Goal: Transaction & Acquisition: Purchase product/service

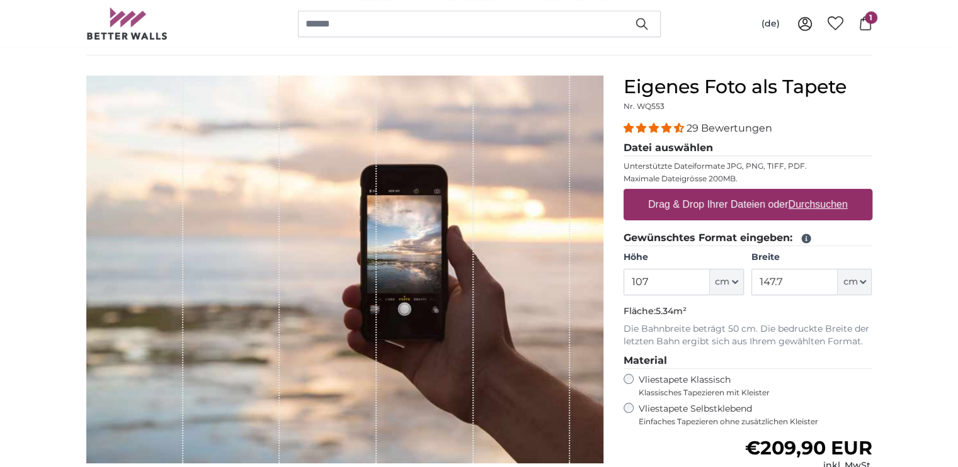
scroll to position [137, 0]
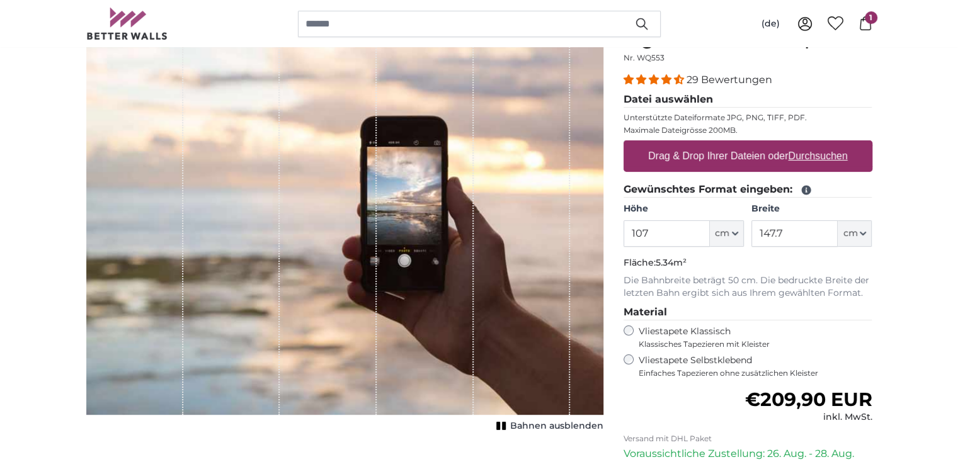
click at [845, 145] on label "Drag & Drop Ihrer Dateien oder Durchsuchen" at bounding box center [748, 156] width 210 height 25
click at [845, 144] on input "Drag & Drop Ihrer Dateien oder Durchsuchen" at bounding box center [748, 142] width 249 height 4
type input "**********"
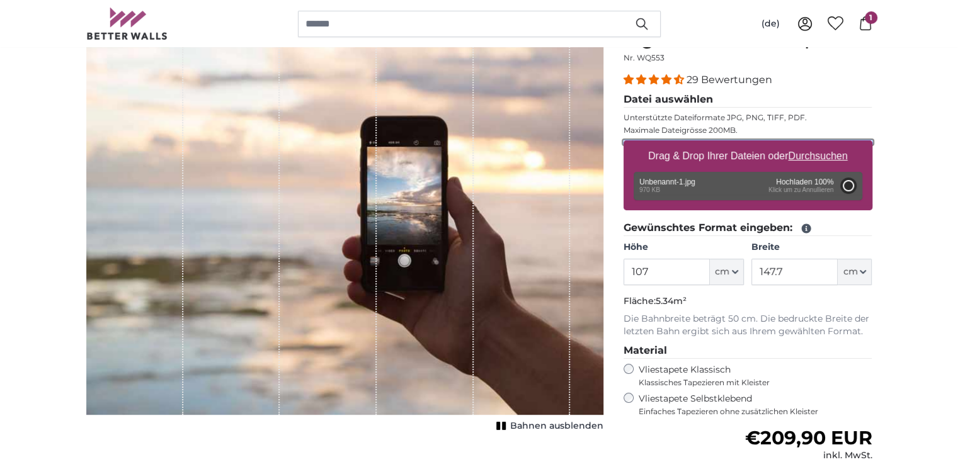
type input "107"
type input "147.7"
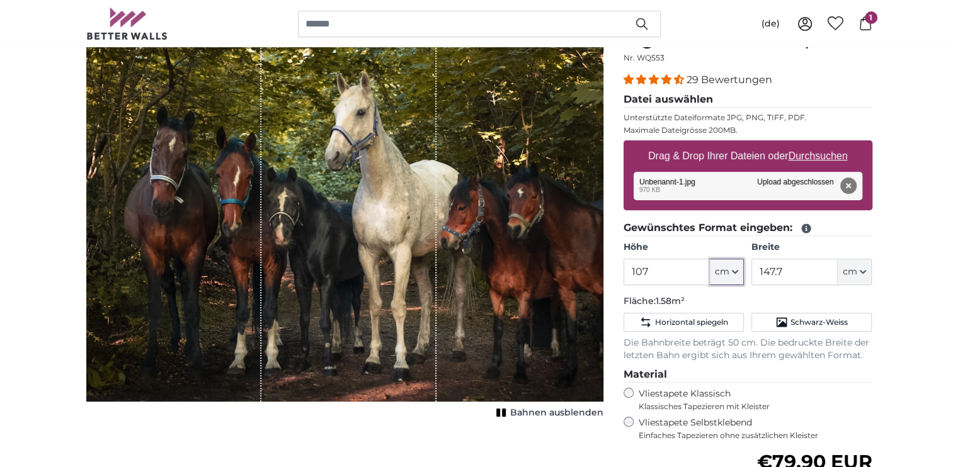
click at [731, 274] on button "cm" at bounding box center [727, 272] width 34 height 26
click at [834, 293] on fieldset "Gewünschtes Format eingeben: Höhe 107 ft cm Centimeter (cm) Inches (inch) Feet …" at bounding box center [748, 291] width 249 height 142
click at [708, 323] on span "Horizontal spiegeln" at bounding box center [690, 322] width 73 height 10
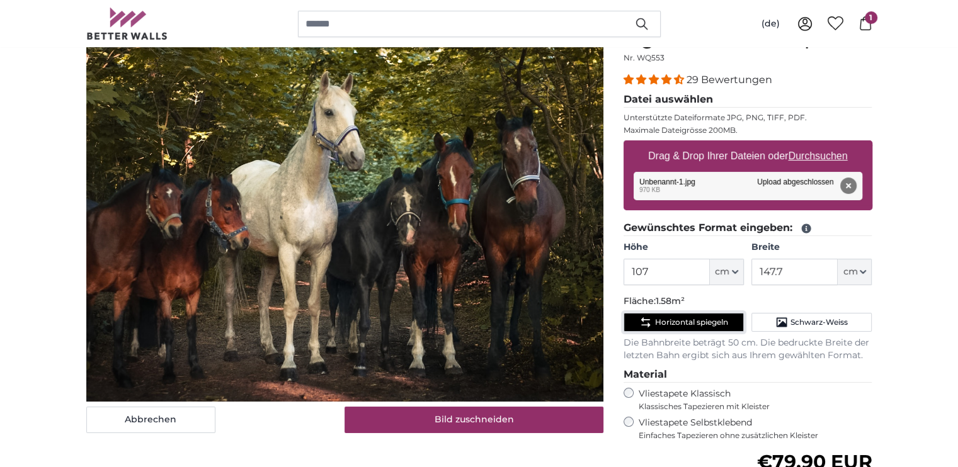
click at [708, 323] on span "Horizontal spiegeln" at bounding box center [690, 322] width 73 height 10
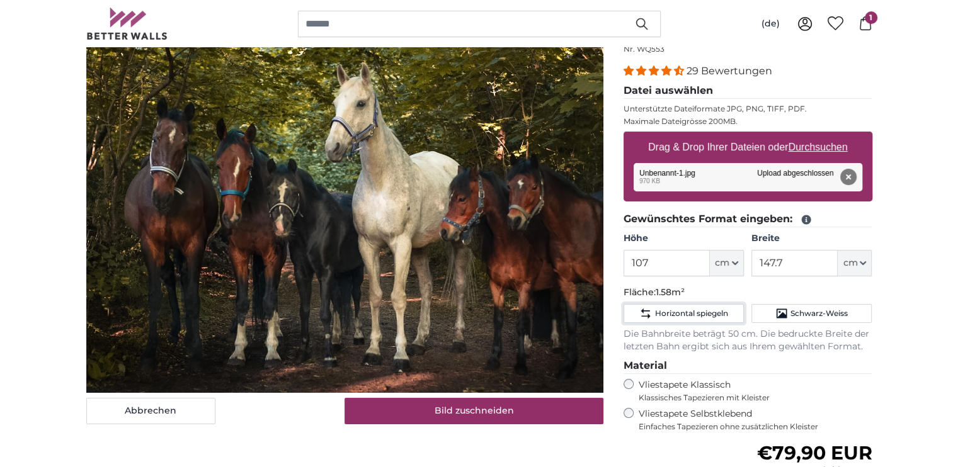
scroll to position [142, 0]
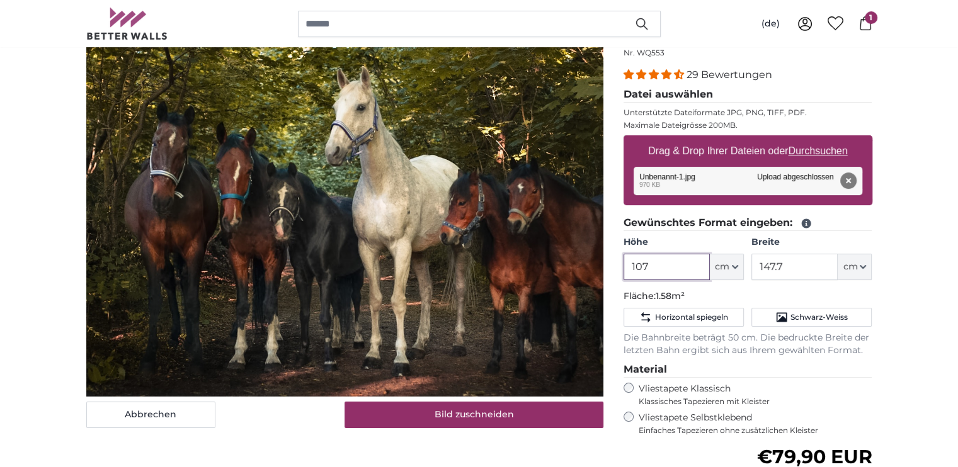
click at [670, 273] on input "107" at bounding box center [667, 267] width 86 height 26
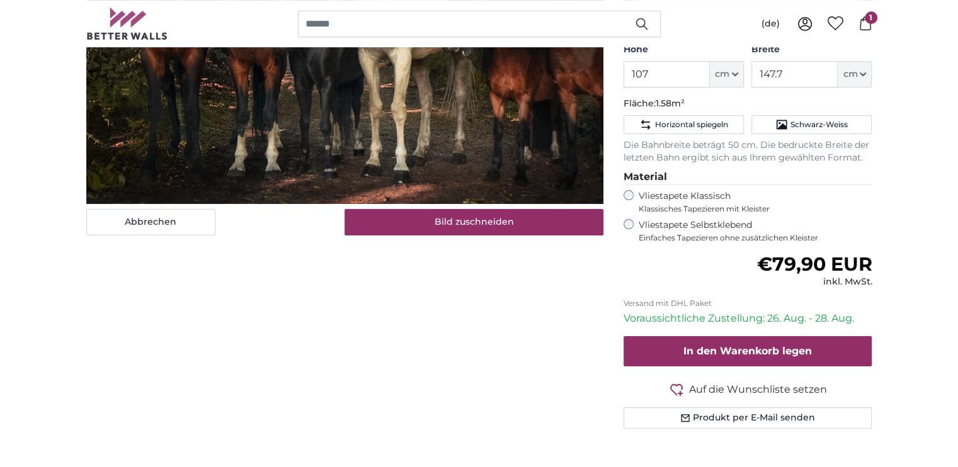
scroll to position [335, 0]
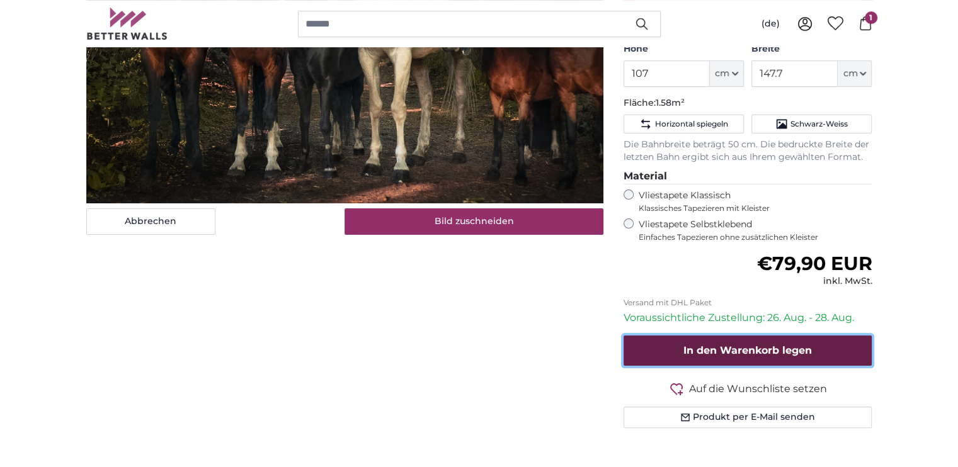
click at [795, 346] on span "In den Warenkorb legen" at bounding box center [747, 351] width 129 height 12
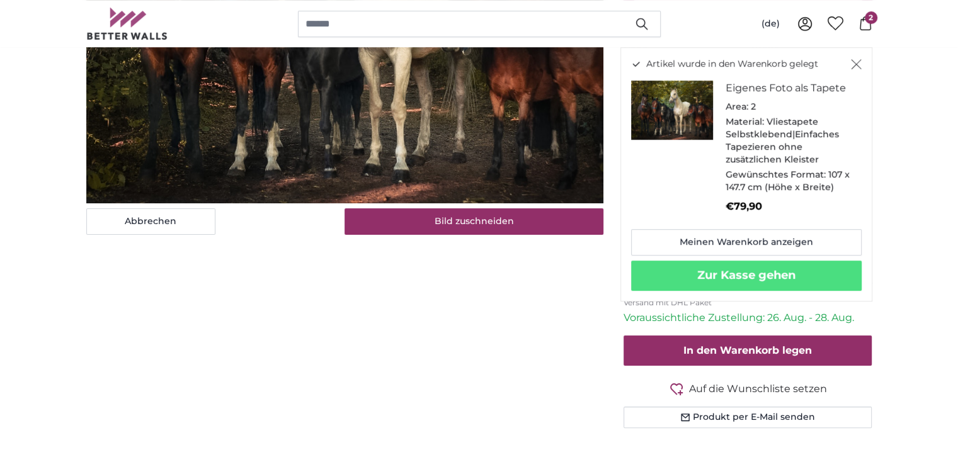
click at [867, 20] on span "2" at bounding box center [871, 17] width 13 height 13
